Goal: Task Accomplishment & Management: Manage account settings

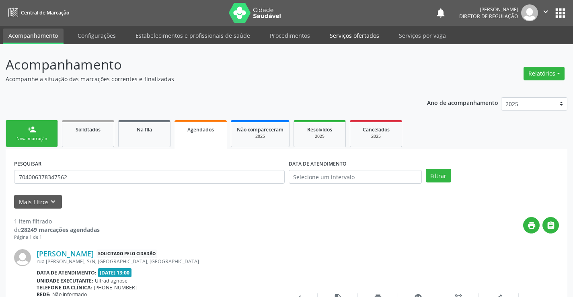
click at [335, 35] on link "Serviços ofertados" at bounding box center [354, 36] width 61 height 14
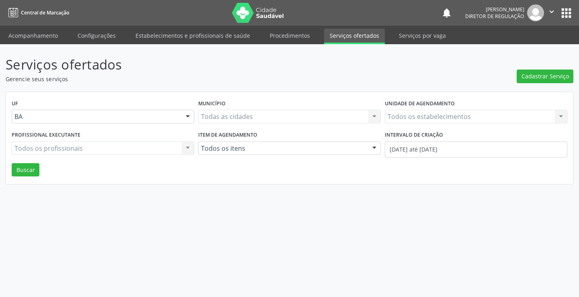
click at [463, 117] on div "Todos os estabelecimentos Todos os estabelecimentos Nenhum resultado encontrado…" at bounding box center [476, 117] width 183 height 14
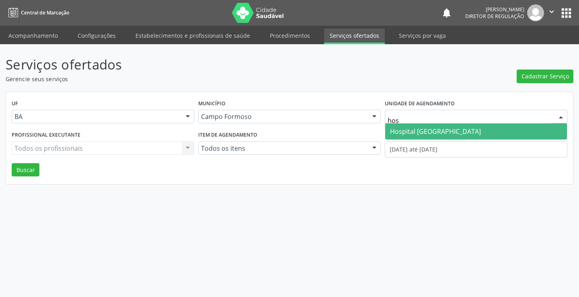
type input "hosp"
click at [469, 132] on span "Hospital [GEOGRAPHIC_DATA]" at bounding box center [476, 131] width 182 height 16
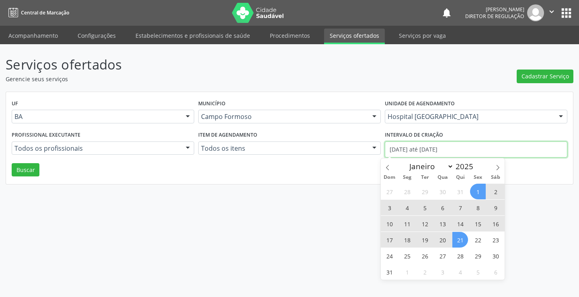
click at [438, 152] on input "[DATE] até [DATE]" at bounding box center [476, 150] width 183 height 16
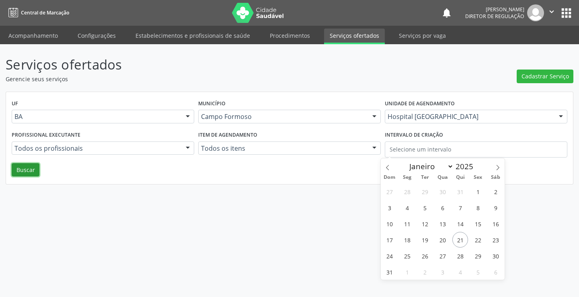
click at [23, 167] on button "Buscar" at bounding box center [26, 170] width 28 height 14
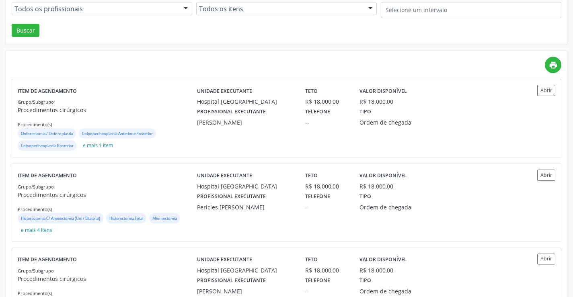
scroll to position [121, 0]
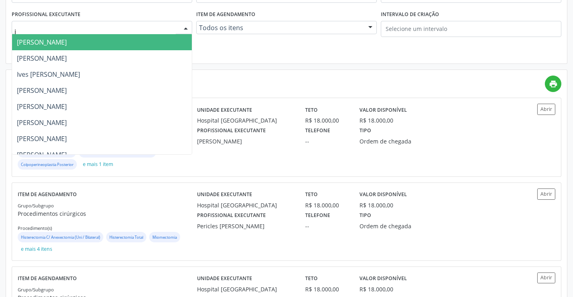
type input "jo"
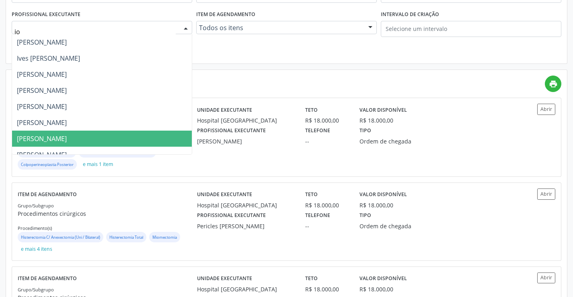
click at [67, 137] on span "Joel da Rocha Almeida" at bounding box center [42, 138] width 50 height 9
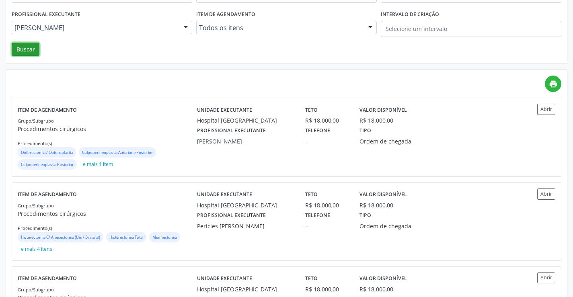
click at [33, 54] on button "Buscar" at bounding box center [26, 50] width 28 height 14
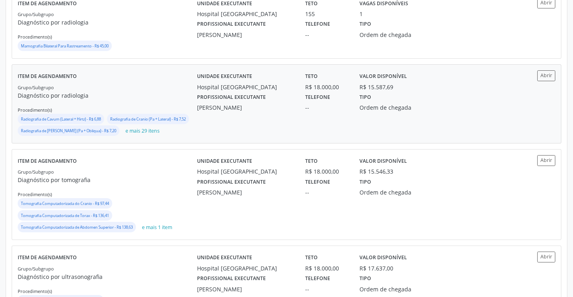
scroll to position [241, 0]
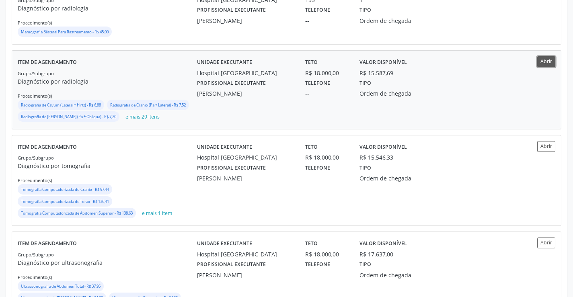
click at [539, 64] on button "Abrir" at bounding box center [546, 61] width 18 height 11
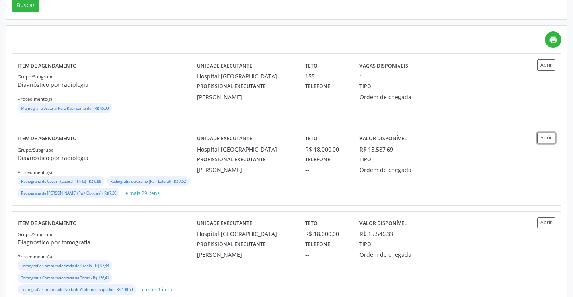
scroll to position [0, 0]
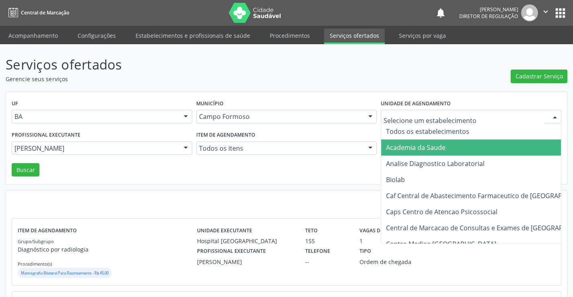
click at [418, 113] on div at bounding box center [471, 117] width 181 height 14
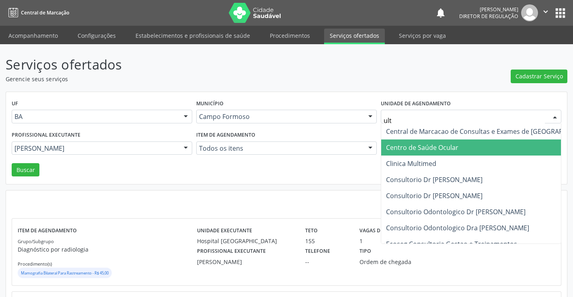
type input "ultr"
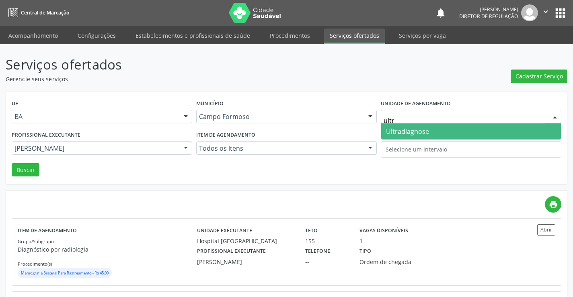
click at [429, 131] on span "Ultradiagnose" at bounding box center [471, 131] width 180 height 16
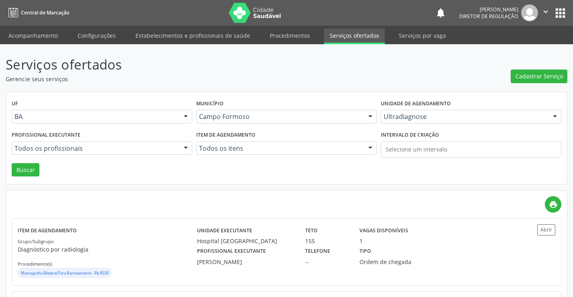
click at [41, 143] on div "Todos os profissionais Todos os profissionais Alciole Mendes Muritiba Nenhum re…" at bounding box center [102, 149] width 181 height 14
click at [49, 155] on div "Todos os profissionais Todos os profissionais Alciole Mendes Muritiba Nenhum re…" at bounding box center [102, 149] width 181 height 14
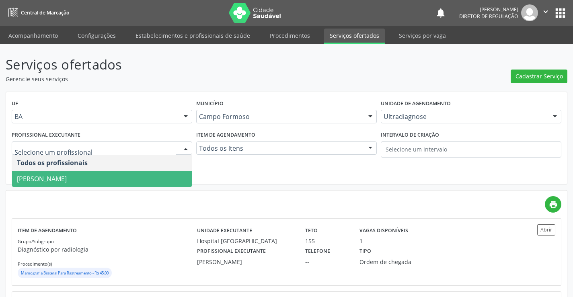
drag, startPoint x: 52, startPoint y: 174, endPoint x: 33, endPoint y: 171, distance: 19.1
click at [52, 175] on span "[PERSON_NAME]" at bounding box center [102, 179] width 180 height 16
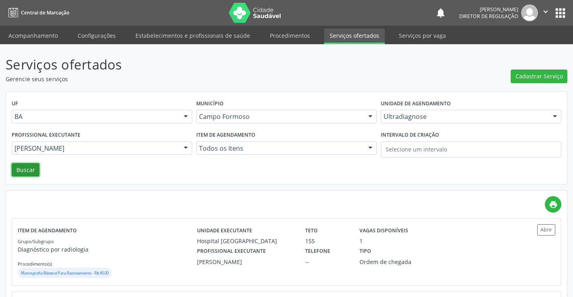
click at [29, 171] on button "Buscar" at bounding box center [26, 170] width 28 height 14
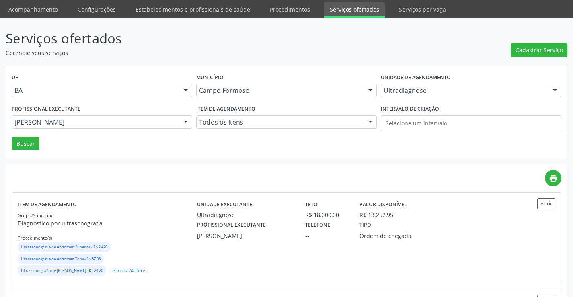
scroll to position [40, 0]
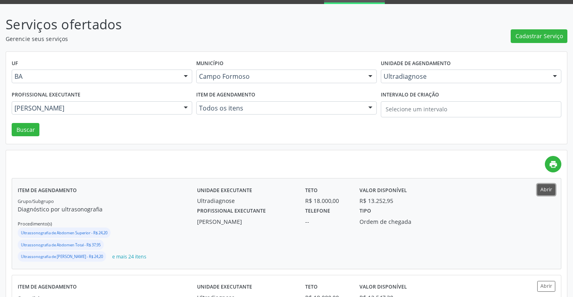
click at [549, 195] on button "Abrir" at bounding box center [546, 189] width 18 height 11
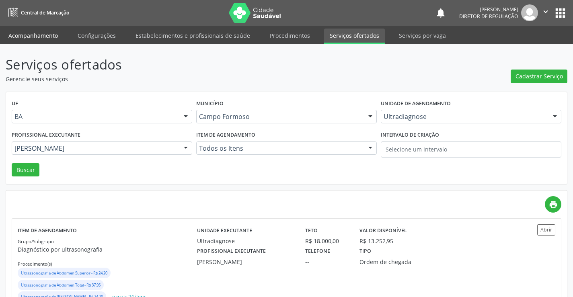
click at [29, 34] on link "Acompanhamento" at bounding box center [33, 36] width 61 height 14
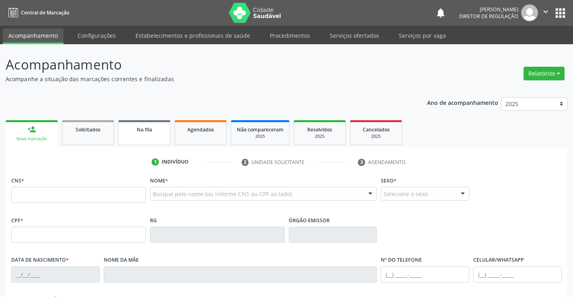
click at [124, 131] on link "Na fila" at bounding box center [144, 132] width 52 height 25
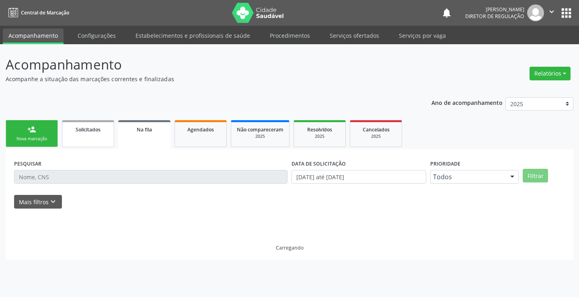
click at [101, 140] on link "Solicitados" at bounding box center [88, 133] width 52 height 27
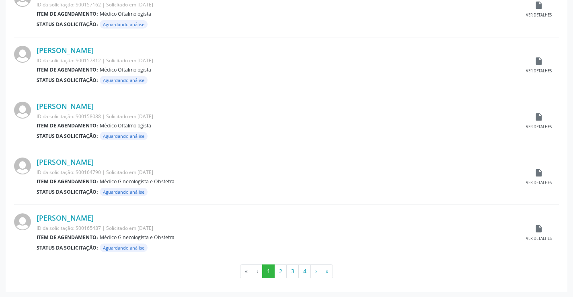
scroll to position [793, 0]
click at [285, 271] on button "2" at bounding box center [280, 271] width 12 height 14
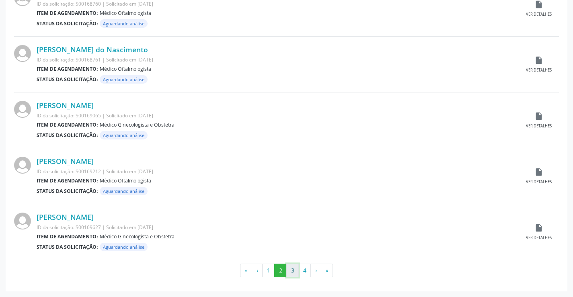
click at [292, 267] on button "3" at bounding box center [292, 271] width 12 height 14
click at [539, 229] on icon "insert_drive_file" at bounding box center [539, 228] width 9 height 9
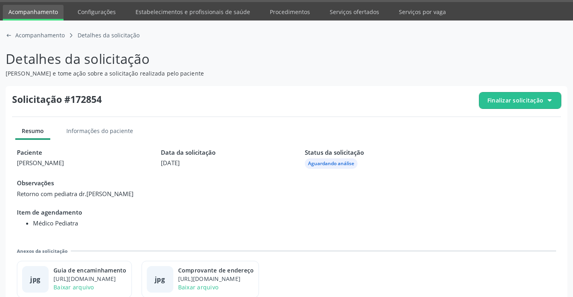
scroll to position [37, 0]
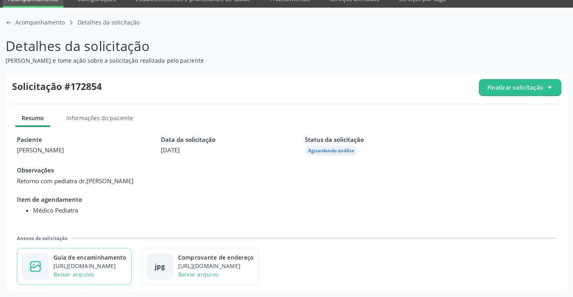
click at [118, 258] on div "Guia de encaminhamento" at bounding box center [90, 257] width 73 height 8
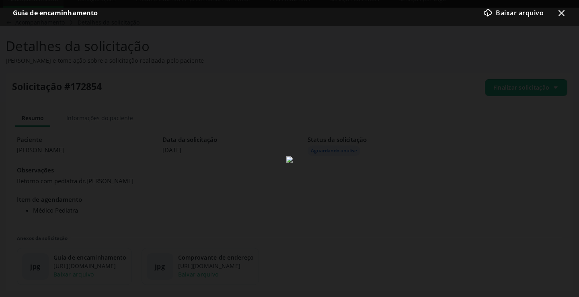
click at [563, 11] on icon at bounding box center [562, 13] width 6 height 6
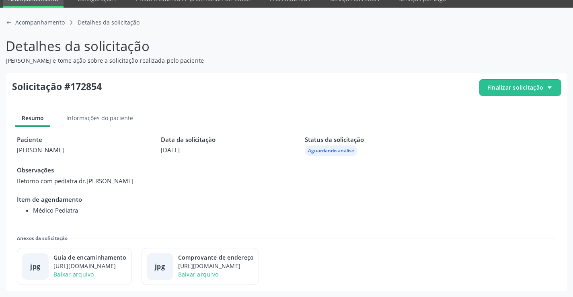
click at [523, 78] on div "Solicitação #172854 Finalizar solicitação Resumo Informações do paciente Pacien…" at bounding box center [287, 182] width 562 height 219
click at [513, 86] on span "Finalizar solicitação" at bounding box center [516, 87] width 56 height 8
click at [509, 117] on span "Cancelar solicitação" at bounding box center [528, 111] width 56 height 12
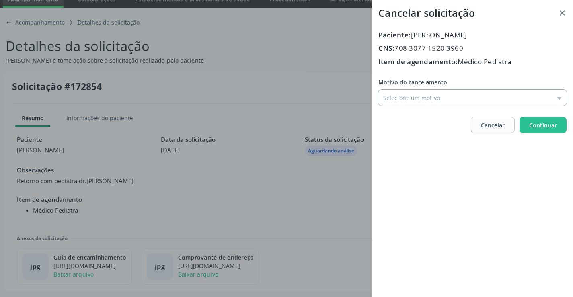
click at [419, 105] on input "Motivo do cancelamento" at bounding box center [473, 98] width 188 height 16
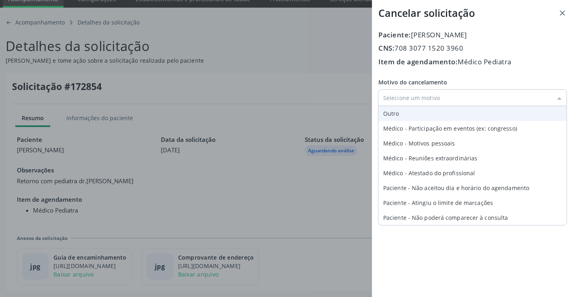
type input "Outro"
click at [409, 106] on div "Motivo do cancelamento Outro Outro Médico - Participação em eventos (ex: congre…" at bounding box center [473, 92] width 188 height 28
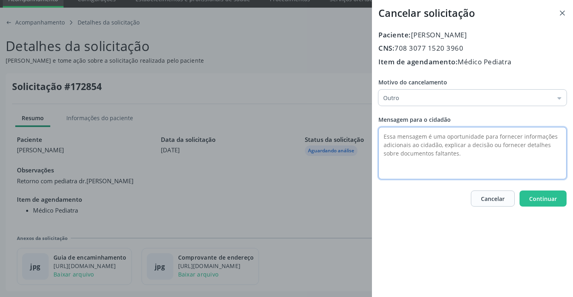
click at [408, 134] on textarea at bounding box center [473, 153] width 188 height 52
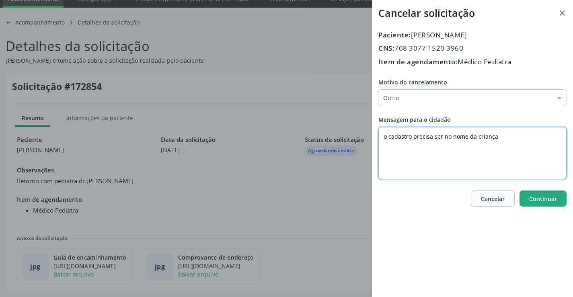
type textarea "o cadastro precisa ser no nome da criança"
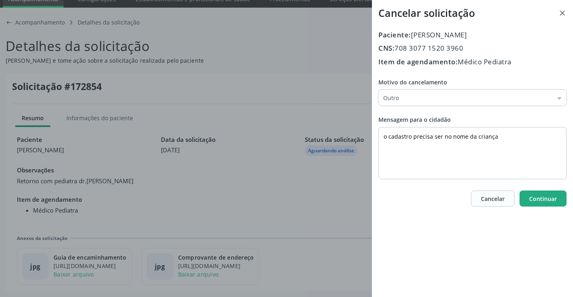
click at [544, 193] on button "Continuar" at bounding box center [543, 199] width 47 height 16
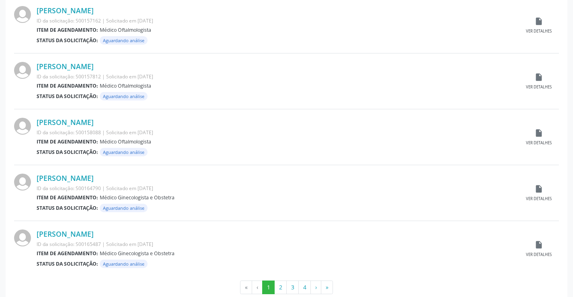
scroll to position [793, 0]
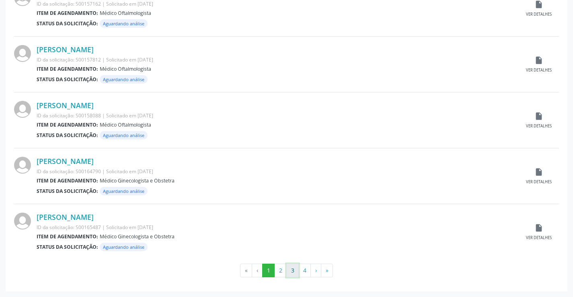
click at [289, 276] on button "3" at bounding box center [292, 271] width 12 height 14
click at [309, 274] on button "4" at bounding box center [304, 271] width 12 height 14
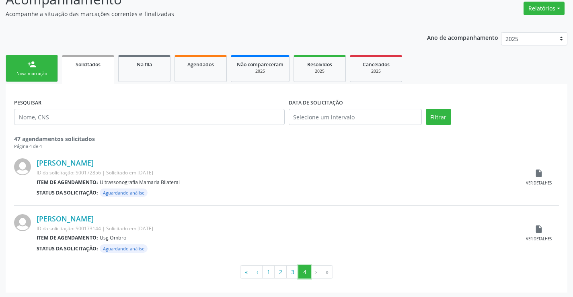
scroll to position [66, 0]
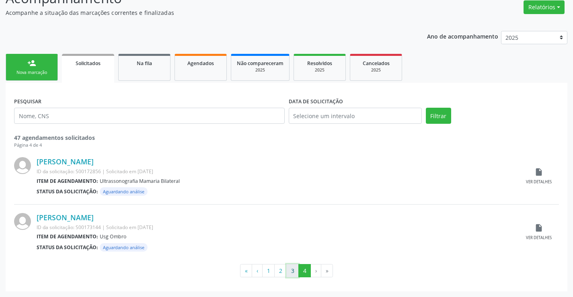
click at [293, 270] on button "3" at bounding box center [292, 271] width 12 height 14
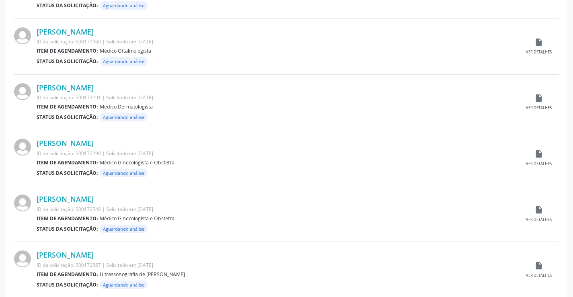
scroll to position [793, 0]
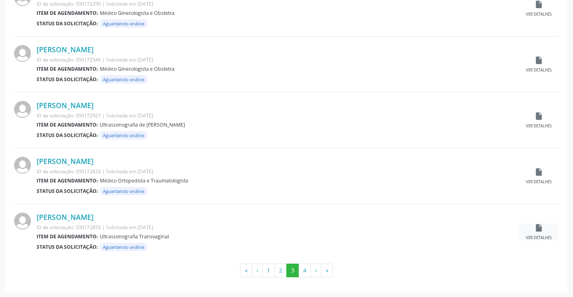
click at [539, 231] on icon "insert_drive_file" at bounding box center [539, 228] width 9 height 9
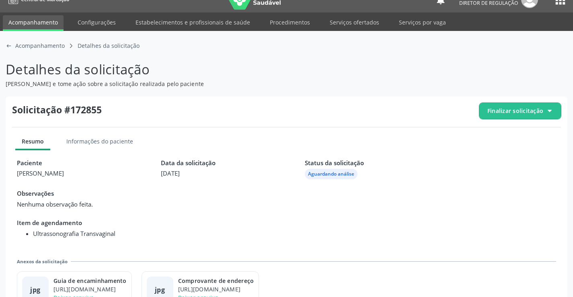
scroll to position [37, 0]
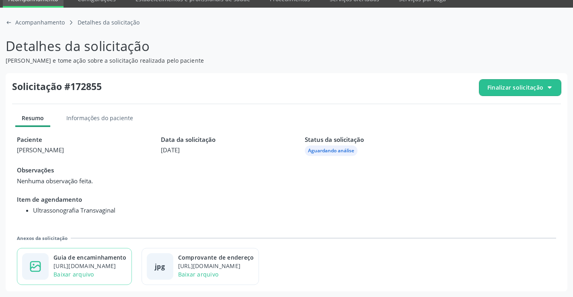
click at [111, 252] on div "image-outline icon Guia de encaminhamento https://cidadesaudavel-files.nyc3.dig…" at bounding box center [74, 266] width 115 height 37
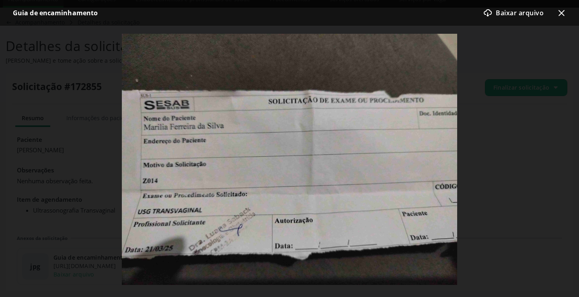
click at [566, 14] on div "Guia de encaminhamento download-cloud-outline icon Baixar arquivo x-outline icon" at bounding box center [289, 13] width 579 height 26
drag, startPoint x: 564, startPoint y: 13, endPoint x: 551, endPoint y: 40, distance: 30.4
click at [563, 13] on icon "x-outline icon" at bounding box center [562, 13] width 10 height 10
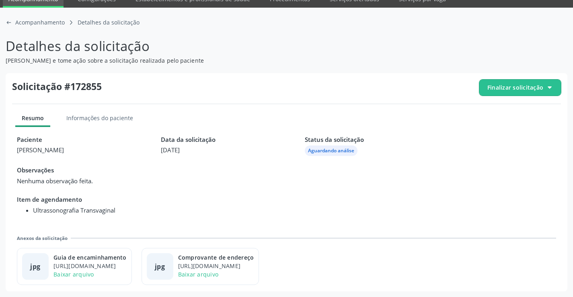
click at [525, 85] on span "Finalizar solicitação" at bounding box center [516, 87] width 56 height 8
click at [510, 128] on span "Deferir solicitação" at bounding box center [525, 133] width 51 height 12
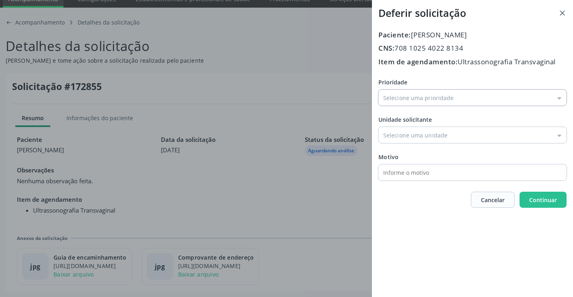
click at [403, 97] on input "Prioridade" at bounding box center [473, 98] width 188 height 16
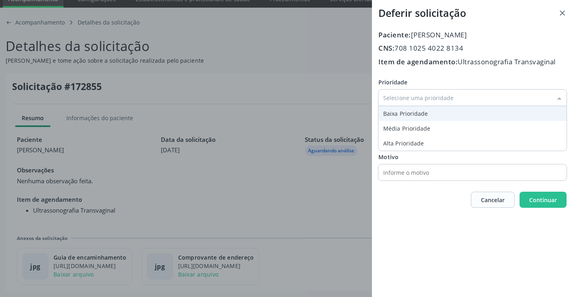
type input "Baixa Prioridade"
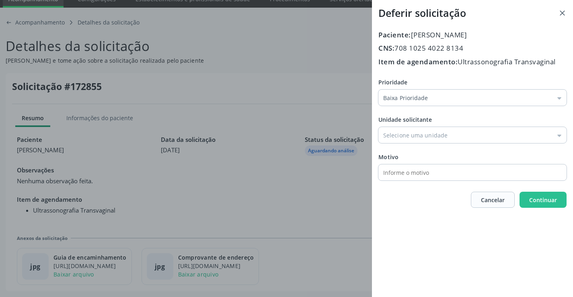
click at [401, 115] on div "Prioridade Baixa Prioridade Baixa Prioridade Média Prioridade Alta Prioridade U…" at bounding box center [473, 129] width 188 height 103
click at [408, 142] on input "Prioridade" at bounding box center [473, 135] width 188 height 16
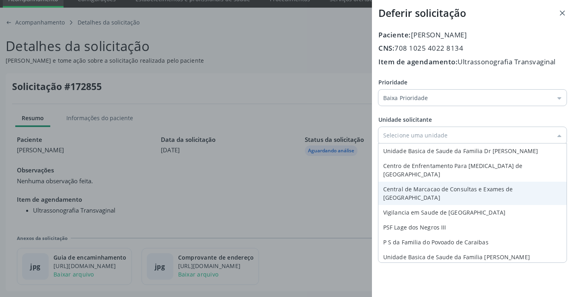
type input "Central de Marcacao de Consultas e Exames de [GEOGRAPHIC_DATA]"
click at [418, 182] on div "Paciente: Marilia Ferreira da Silva CNS: 708 1025 4022 8134 Item de agendamento…" at bounding box center [473, 119] width 188 height 179
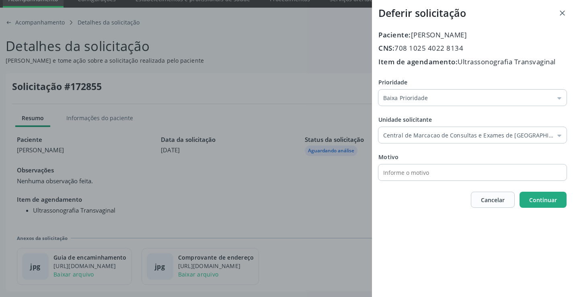
click at [562, 205] on button "Continuar" at bounding box center [543, 200] width 47 height 16
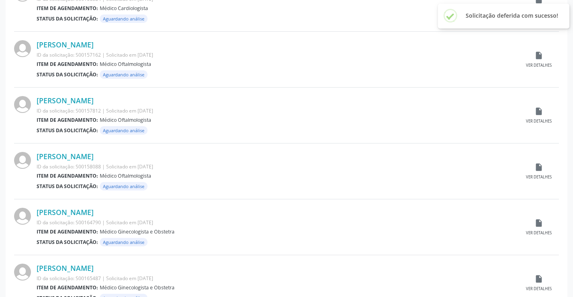
scroll to position [793, 0]
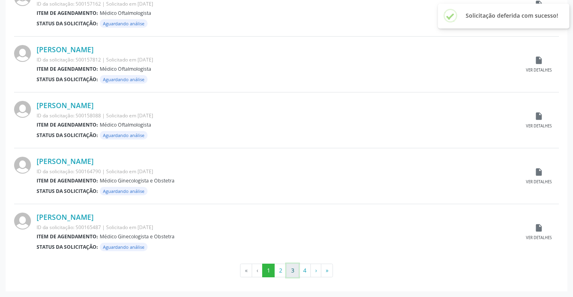
click at [290, 269] on button "3" at bounding box center [292, 271] width 12 height 14
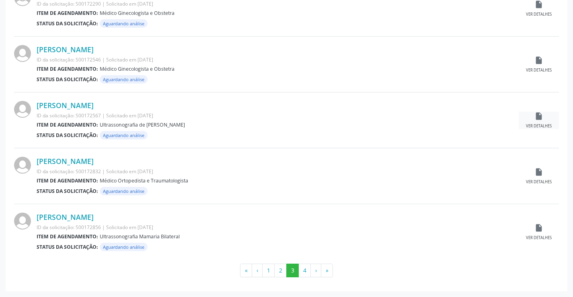
click at [539, 119] on icon "insert_drive_file" at bounding box center [539, 116] width 9 height 9
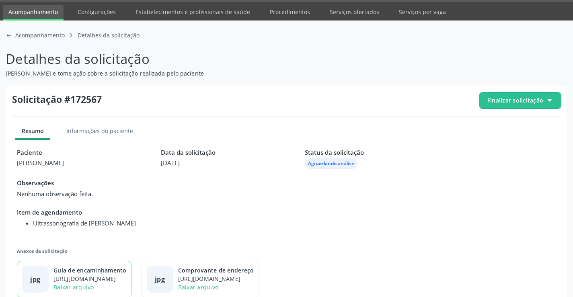
scroll to position [37, 0]
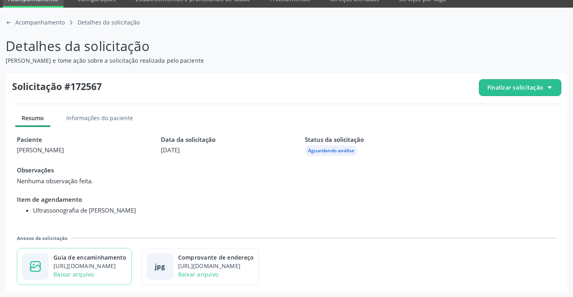
click at [96, 266] on div "https://cidadesaudavel-files.nyc3.digitaloceanspaces.com/cidadesaudavel-files/c…" at bounding box center [90, 266] width 73 height 8
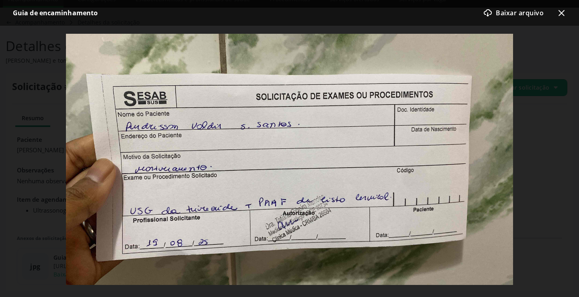
click at [561, 10] on icon "x-outline icon" at bounding box center [562, 13] width 10 height 10
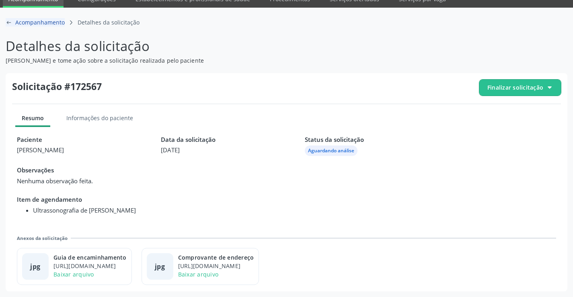
click at [10, 23] on icon "arrow-left-outline icon" at bounding box center [9, 22] width 6 height 6
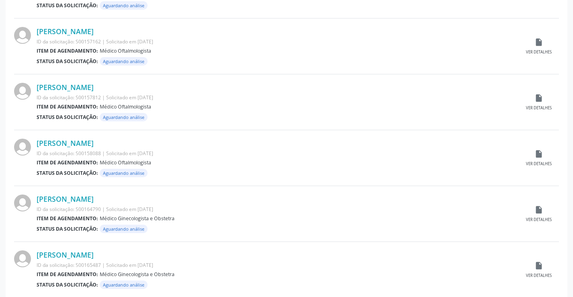
scroll to position [793, 0]
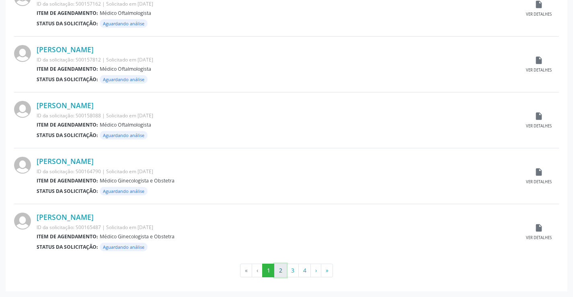
click at [284, 271] on button "2" at bounding box center [280, 271] width 12 height 14
click at [292, 268] on button "3" at bounding box center [292, 271] width 12 height 14
click at [543, 231] on div "insert_drive_file Ver detalhes" at bounding box center [539, 232] width 40 height 17
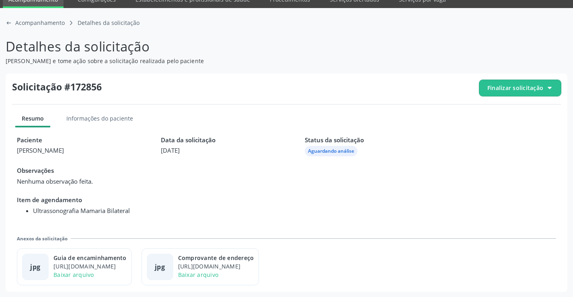
scroll to position [37, 0]
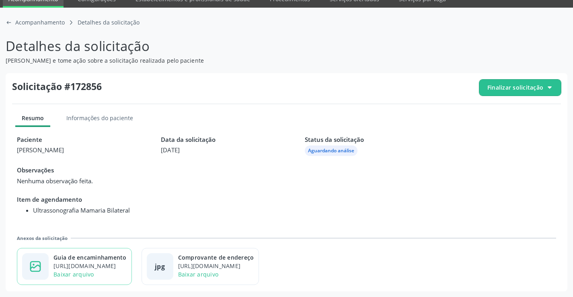
click at [113, 265] on div "https://cidadesaudavel-files.nyc3.digitaloceanspaces.com/cidadesaudavel-files/c…" at bounding box center [90, 266] width 73 height 8
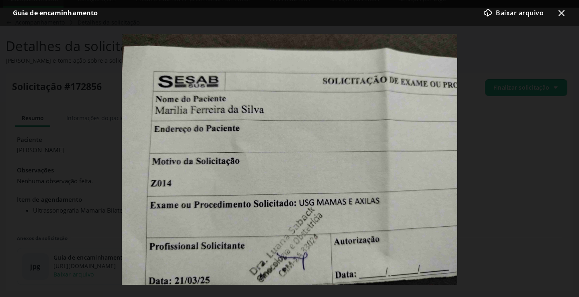
click at [560, 10] on icon "x-outline icon" at bounding box center [562, 13] width 10 height 10
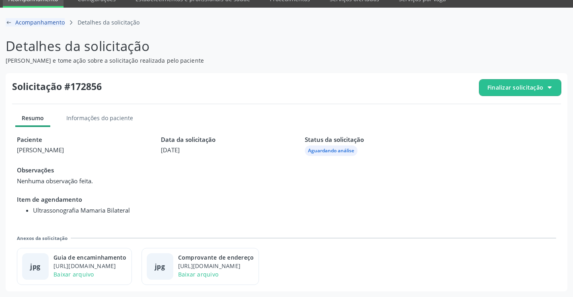
click at [7, 20] on icon "arrow-left-outline icon" at bounding box center [9, 22] width 6 height 6
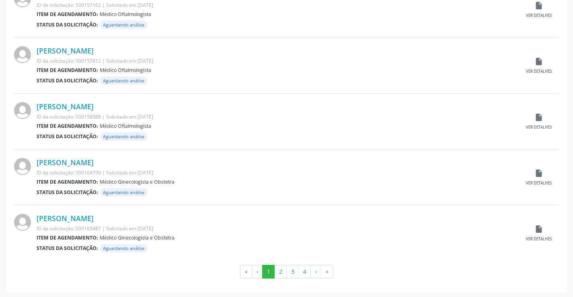
scroll to position [793, 0]
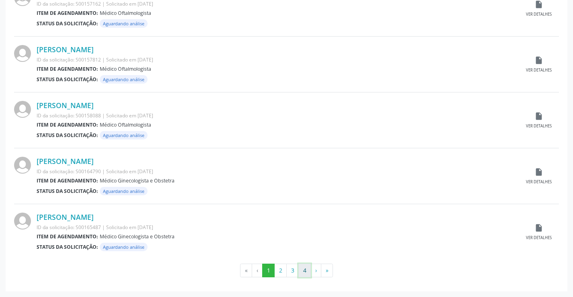
click at [305, 270] on button "4" at bounding box center [304, 271] width 12 height 14
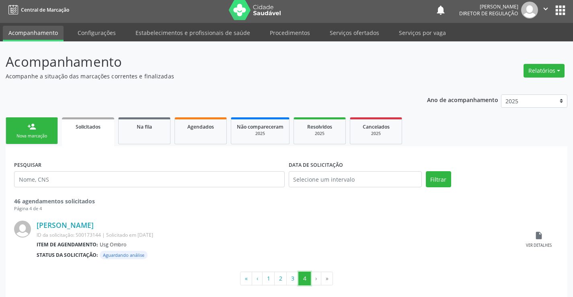
scroll to position [11, 0]
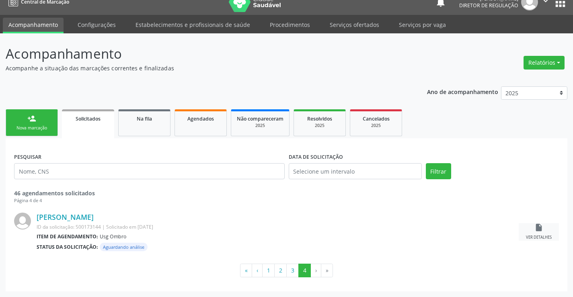
click at [538, 231] on icon "insert_drive_file" at bounding box center [539, 227] width 9 height 9
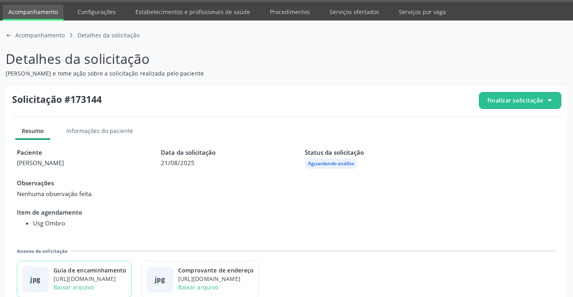
scroll to position [37, 0]
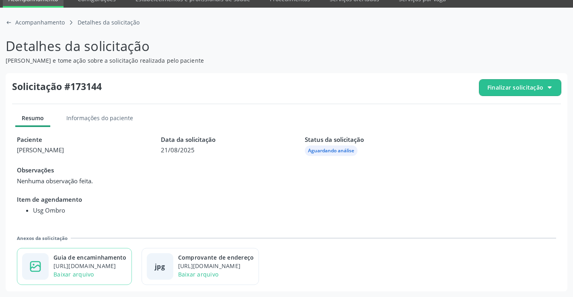
click at [112, 262] on div "https://cidadesaudavel-files.nyc3.digitaloceanspaces.com/cidadesaudavel-files/c…" at bounding box center [90, 266] width 73 height 8
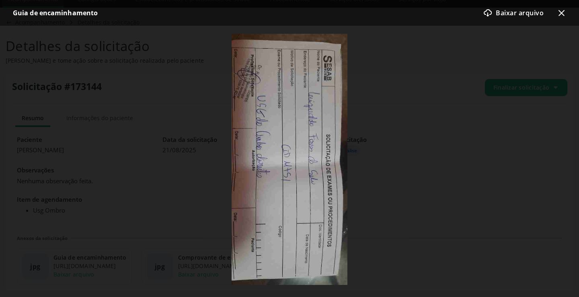
click at [564, 14] on icon "x-outline icon" at bounding box center [562, 13] width 10 height 10
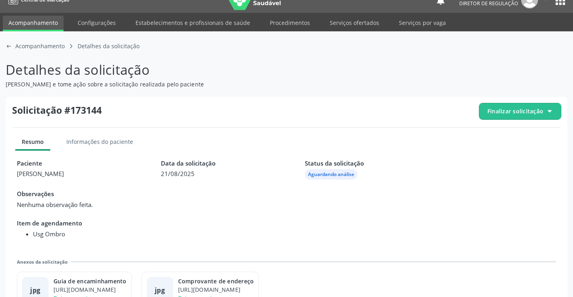
scroll to position [0, 0]
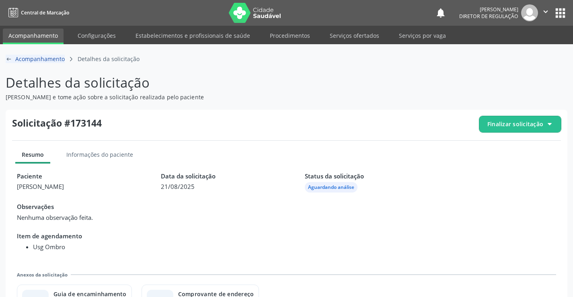
click at [9, 60] on icon "arrow-left-outline icon" at bounding box center [9, 59] width 6 height 6
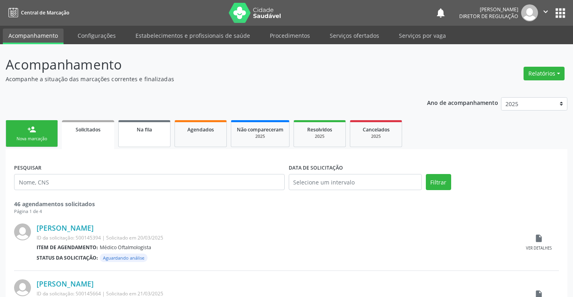
click at [121, 135] on link "Na fila" at bounding box center [144, 133] width 52 height 27
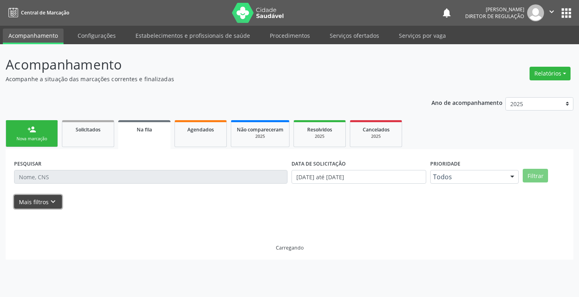
click at [52, 206] on icon "keyboard_arrow_down" at bounding box center [53, 202] width 9 height 9
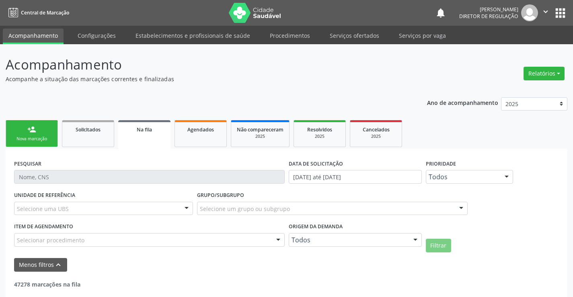
click at [351, 233] on div "Origem da demanda Todos Todos Cadastrado pela central Solicitado pelo cidadão N…" at bounding box center [355, 234] width 133 height 26
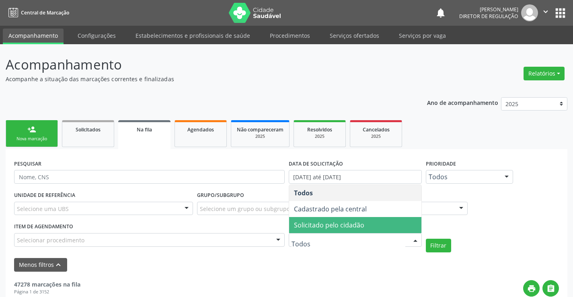
click at [346, 230] on span "Solicitado pelo cidadão" at bounding box center [355, 225] width 132 height 16
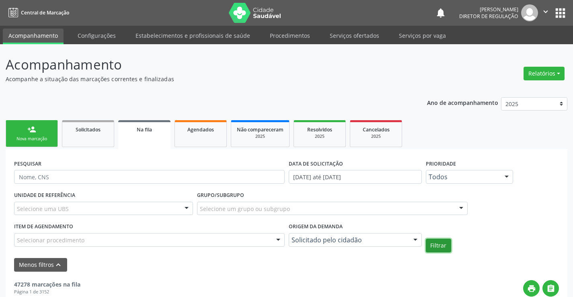
click at [433, 244] on button "Filtrar" at bounding box center [438, 246] width 25 height 14
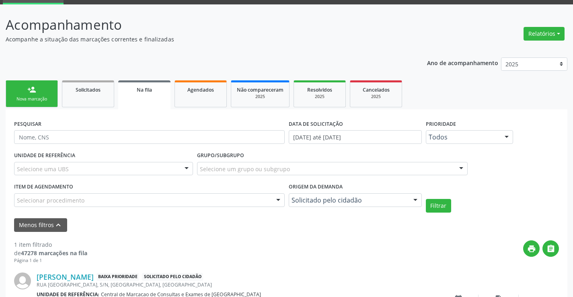
scroll to position [99, 0]
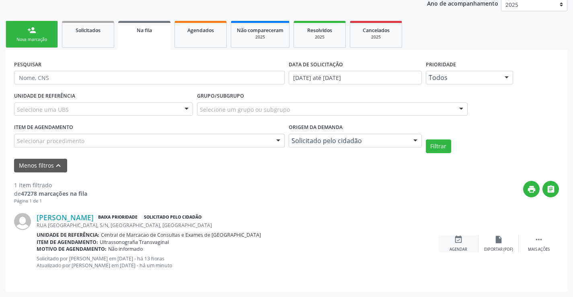
click at [461, 245] on div "event_available Agendar" at bounding box center [458, 243] width 40 height 17
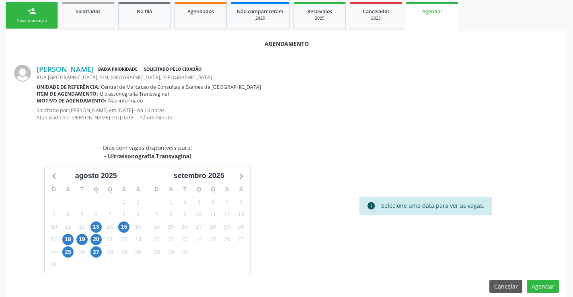
scroll to position [128, 0]
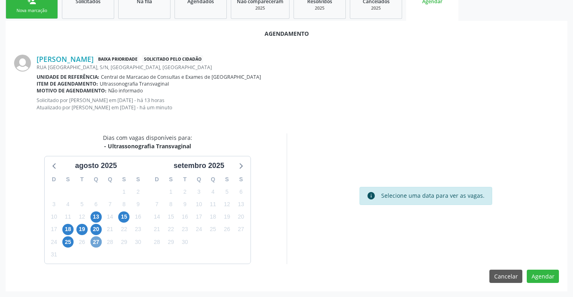
click at [95, 244] on span "27" at bounding box center [96, 242] width 11 height 11
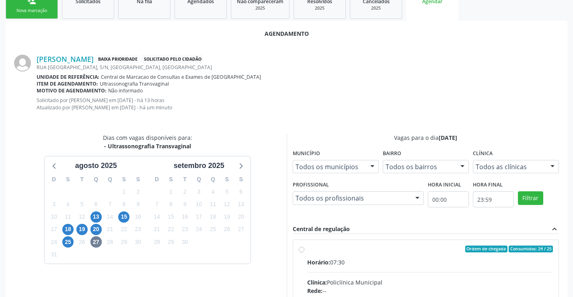
click at [360, 281] on div "Clínica: Policlínica Municipal" at bounding box center [430, 282] width 246 height 8
click at [305, 253] on input "Ordem de chegada Consumidos: 24 / 25 Horário: 07:30 Clínica: Policlínica Munici…" at bounding box center [302, 249] width 6 height 7
radio input "true"
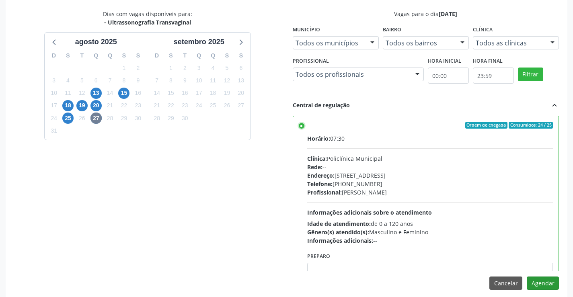
scroll to position [259, 0]
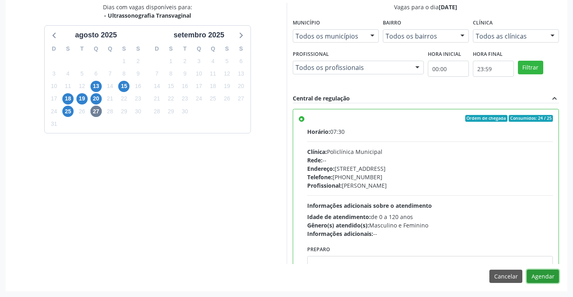
click at [541, 283] on button "Agendar" at bounding box center [543, 277] width 32 height 14
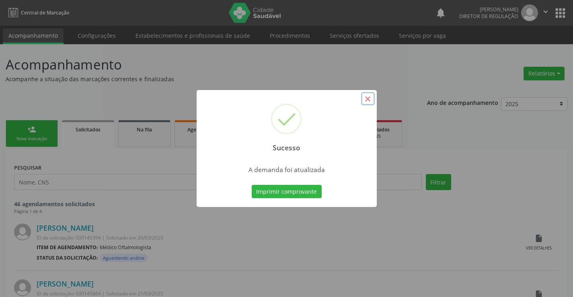
click at [368, 101] on button "×" at bounding box center [368, 99] width 14 height 14
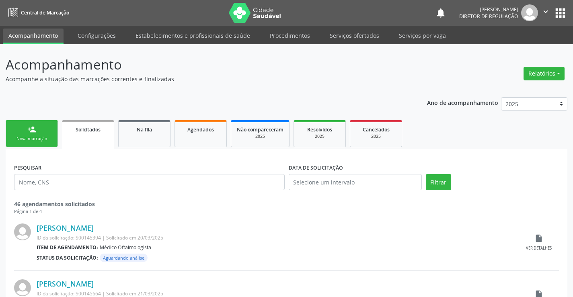
click at [547, 9] on icon "" at bounding box center [545, 11] width 9 height 9
drag, startPoint x: 508, startPoint y: 49, endPoint x: 543, endPoint y: 33, distance: 38.4
click at [508, 49] on link "Sair" at bounding box center [526, 48] width 56 height 11
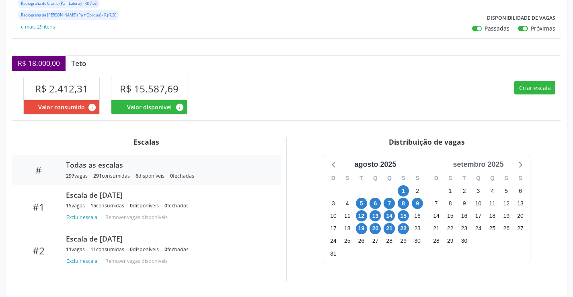
scroll to position [241, 0]
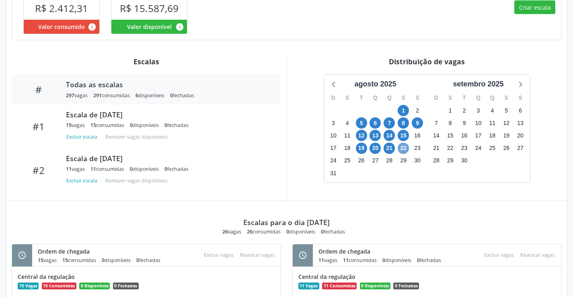
click at [402, 143] on span "22" at bounding box center [403, 148] width 11 height 11
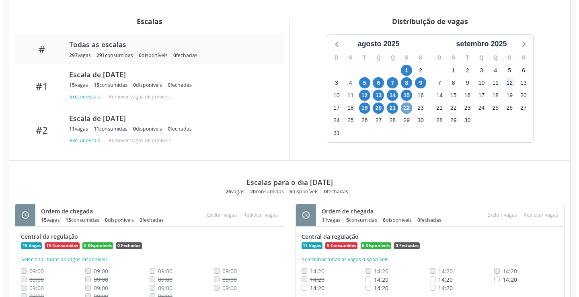
scroll to position [306, 0]
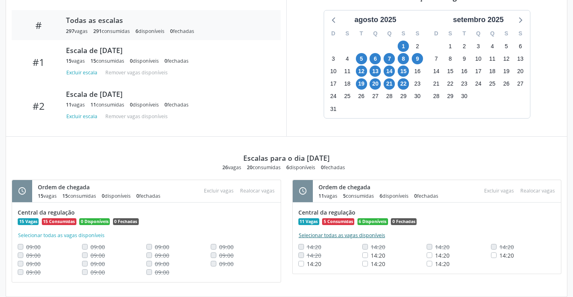
click at [324, 232] on button "Selecionar todas as vagas disponíveis" at bounding box center [341, 236] width 87 height 8
checkbox input "true"
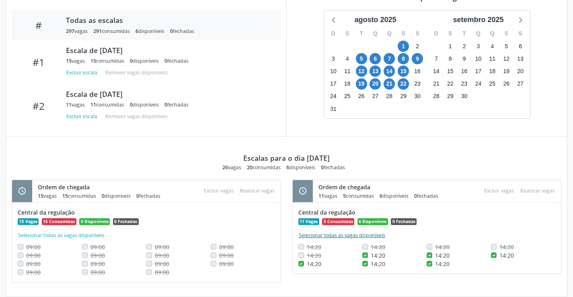
checkbox input "true"
click at [495, 186] on button "Excluir vagas" at bounding box center [499, 191] width 36 height 11
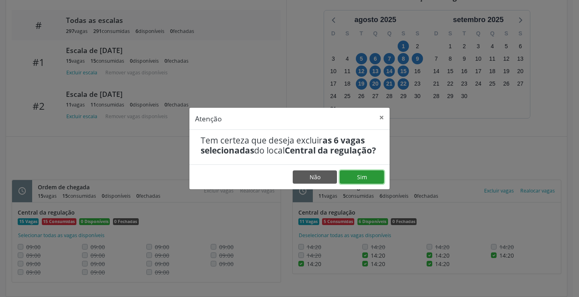
click at [369, 184] on button "Sim" at bounding box center [362, 178] width 44 height 14
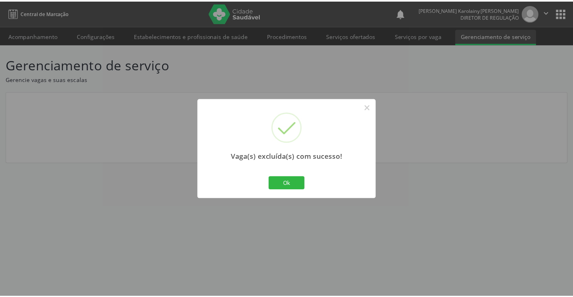
scroll to position [0, 0]
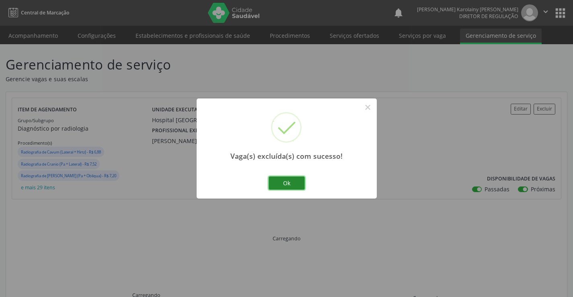
click at [286, 180] on button "Ok" at bounding box center [287, 184] width 36 height 14
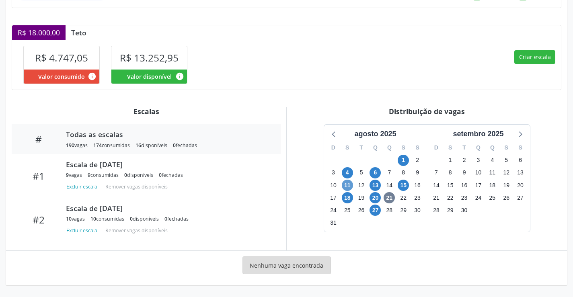
scroll to position [191, 0]
click at [375, 214] on span "27" at bounding box center [375, 210] width 11 height 11
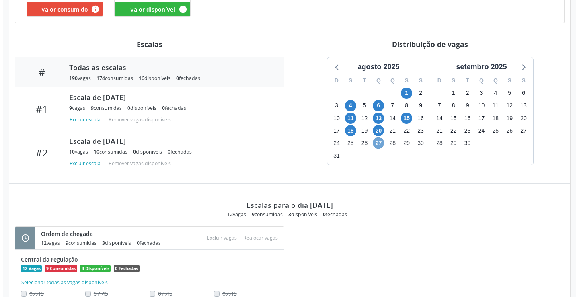
scroll to position [228, 0]
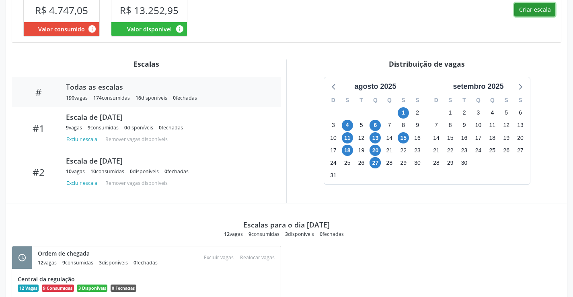
click at [522, 16] on button "Criar escala" at bounding box center [535, 10] width 41 height 14
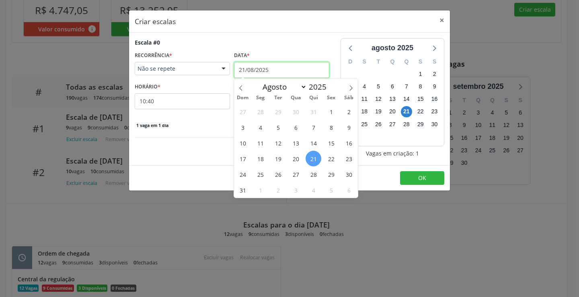
click at [273, 76] on input "21/08/2025" at bounding box center [281, 70] width 95 height 16
click at [295, 174] on span "27" at bounding box center [296, 175] width 16 height 16
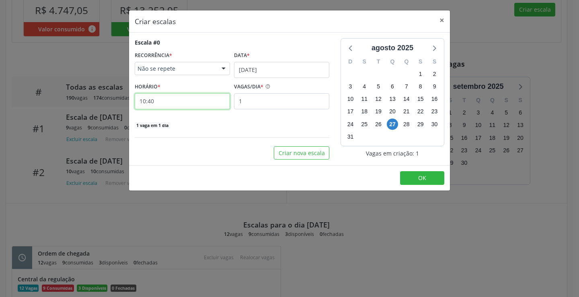
click at [197, 102] on input "10:40" at bounding box center [182, 101] width 95 height 16
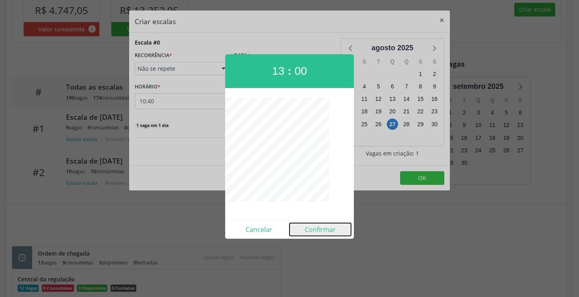
click at [316, 234] on button "Confirmar" at bounding box center [321, 229] width 62 height 13
type input "13:00"
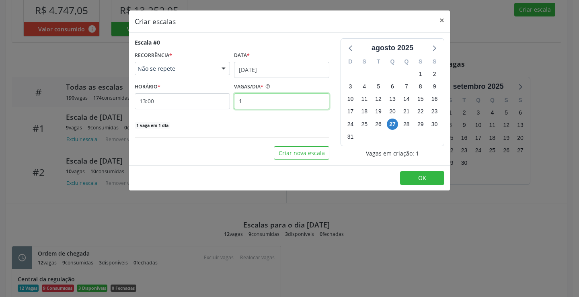
click at [254, 102] on input "1" at bounding box center [281, 101] width 95 height 16
type input "16"
click at [436, 178] on button "OK" at bounding box center [422, 178] width 44 height 14
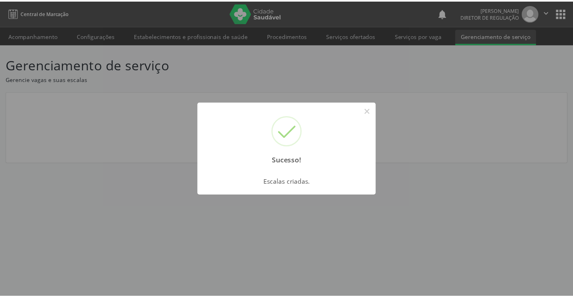
scroll to position [0, 0]
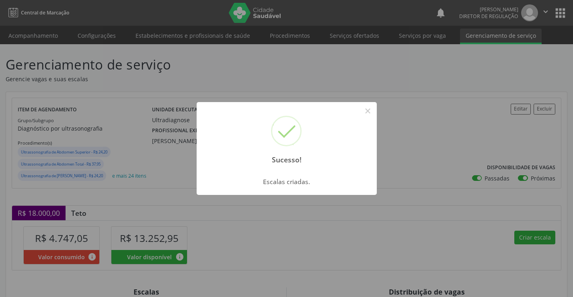
click at [361, 104] on button "×" at bounding box center [368, 111] width 14 height 14
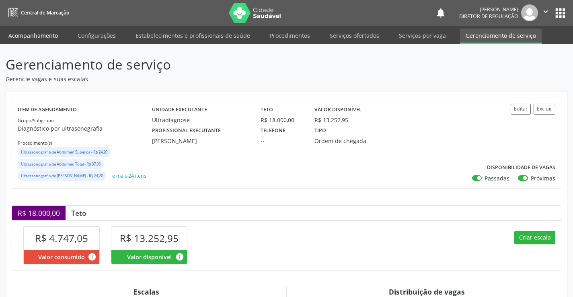
click at [41, 33] on link "Acompanhamento" at bounding box center [33, 36] width 61 height 14
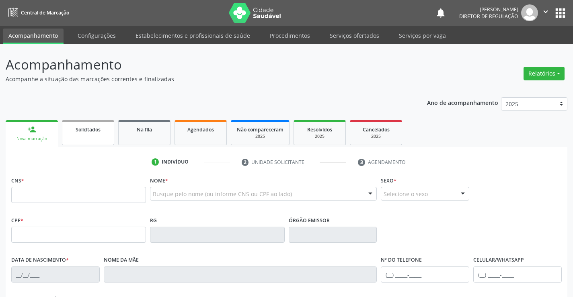
click at [91, 124] on link "Solicitados" at bounding box center [88, 132] width 52 height 25
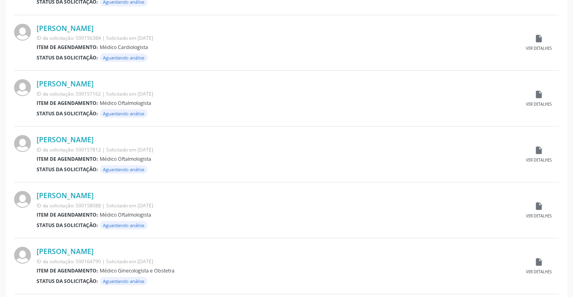
scroll to position [793, 0]
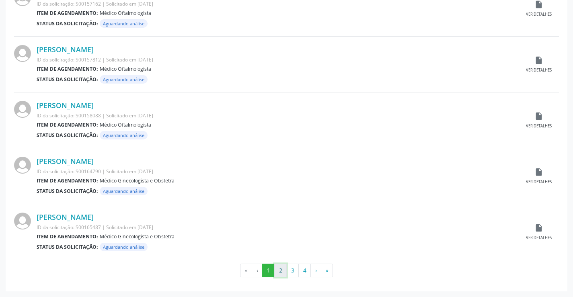
click at [282, 272] on button "2" at bounding box center [280, 271] width 12 height 14
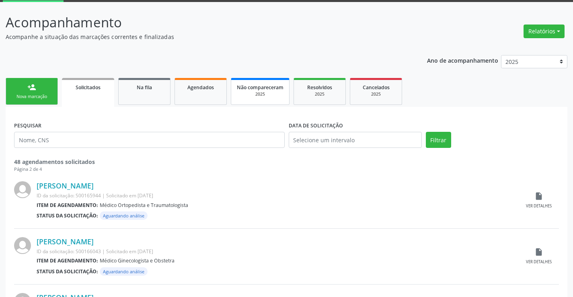
scroll to position [0, 0]
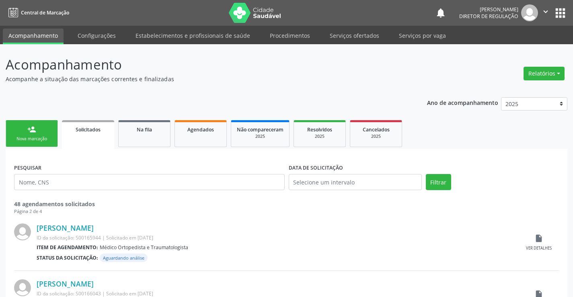
click at [352, 24] on nav "Central de Marcação notifications [PERSON_NAME] Diretor de regulação  Configur…" at bounding box center [286, 13] width 573 height 26
click at [352, 30] on link "Serviços ofertados" at bounding box center [354, 36] width 61 height 14
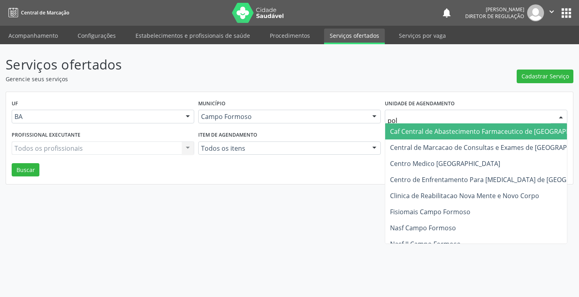
type input "poli"
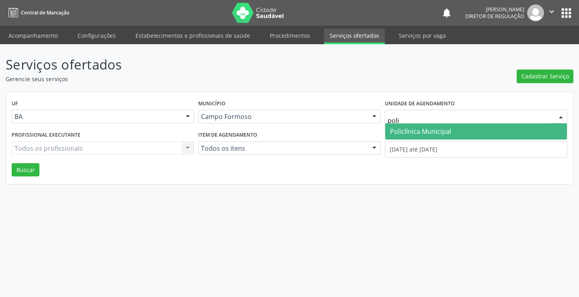
click at [416, 132] on span "Policlínica Municipal" at bounding box center [420, 131] width 61 height 9
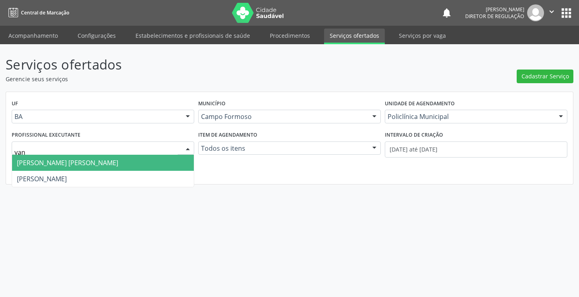
type input "vane"
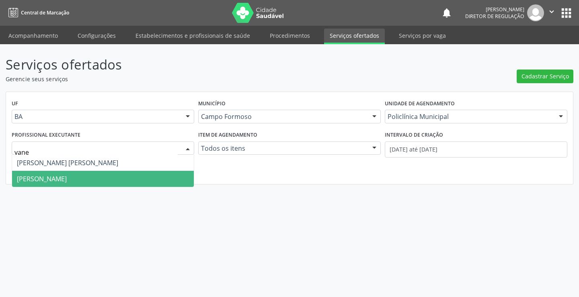
click at [50, 180] on span "[PERSON_NAME]" at bounding box center [42, 179] width 50 height 9
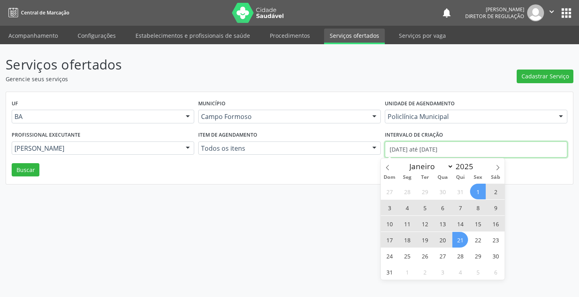
click at [442, 152] on input "[DATE] até [DATE]" at bounding box center [476, 150] width 183 height 16
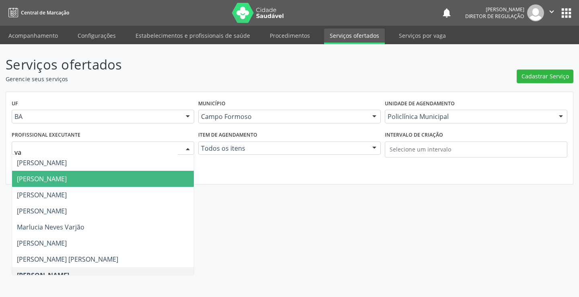
type input "van"
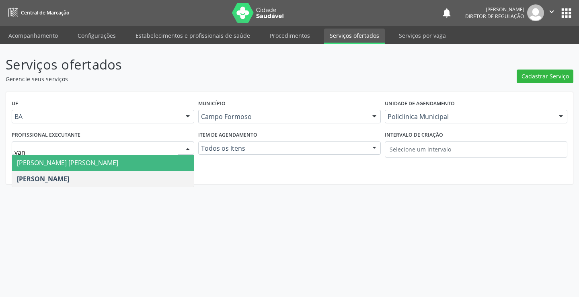
click at [103, 167] on span "[PERSON_NAME] [PERSON_NAME]" at bounding box center [103, 163] width 182 height 16
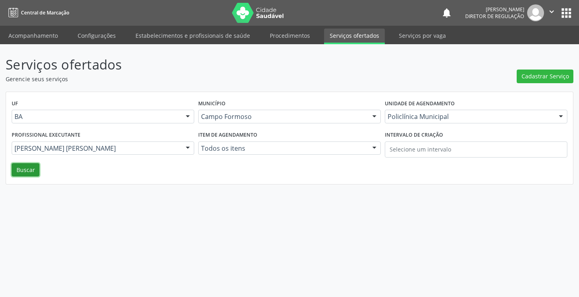
click at [30, 166] on button "Buscar" at bounding box center [26, 170] width 28 height 14
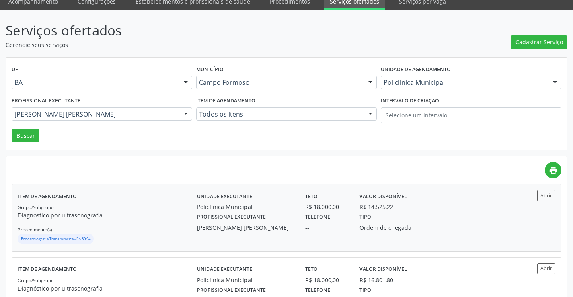
scroll to position [80, 0]
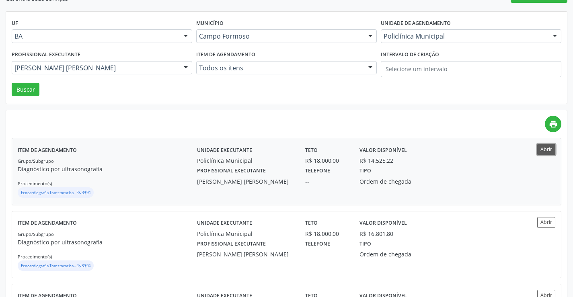
click at [545, 155] on button "Abrir" at bounding box center [546, 149] width 18 height 11
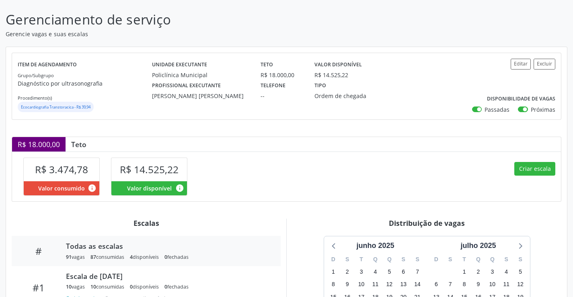
scroll to position [157, 0]
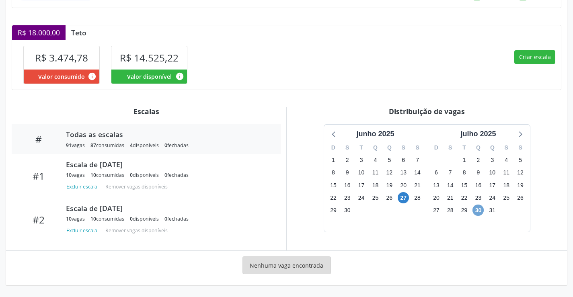
click at [474, 210] on span "30" at bounding box center [478, 210] width 11 height 11
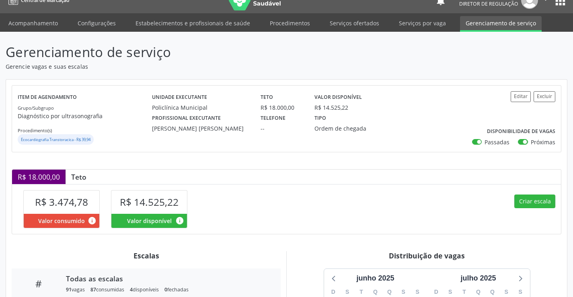
scroll to position [0, 0]
